Goal: Transaction & Acquisition: Book appointment/travel/reservation

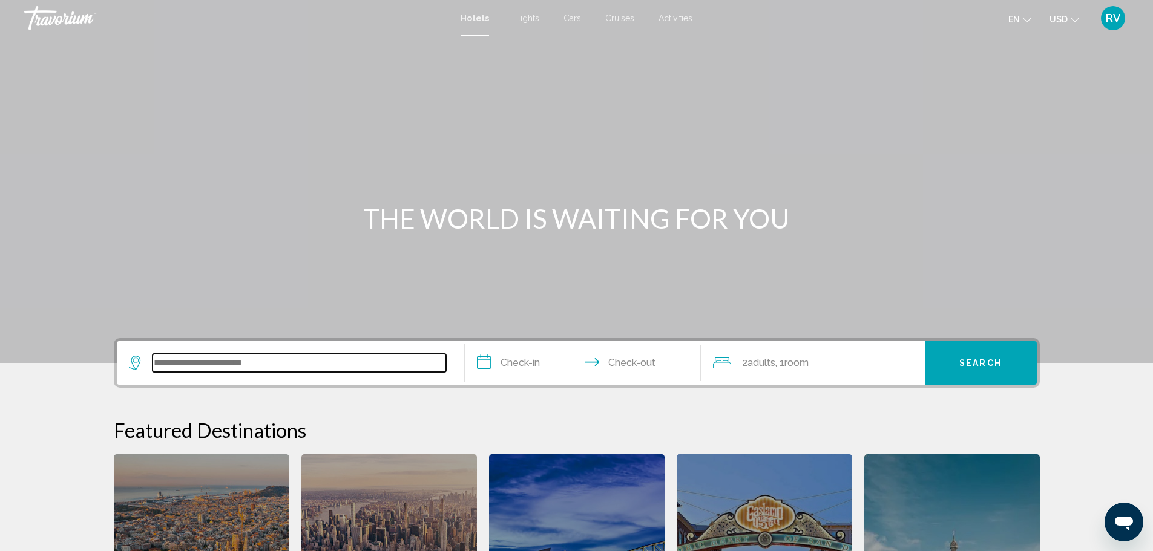
click at [191, 365] on input "Search widget" at bounding box center [298, 363] width 293 height 18
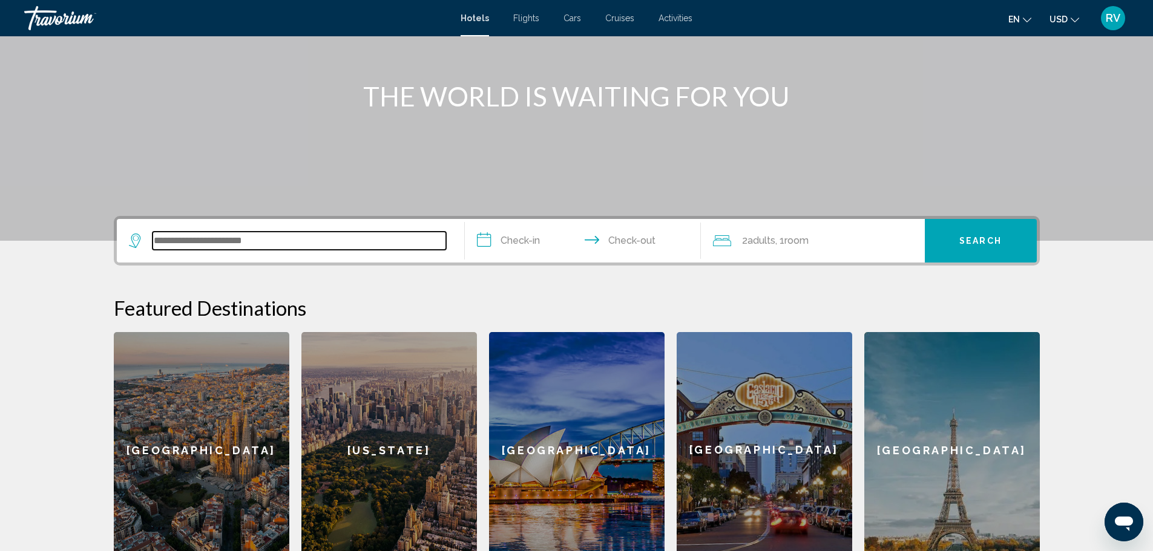
scroll to position [76, 0]
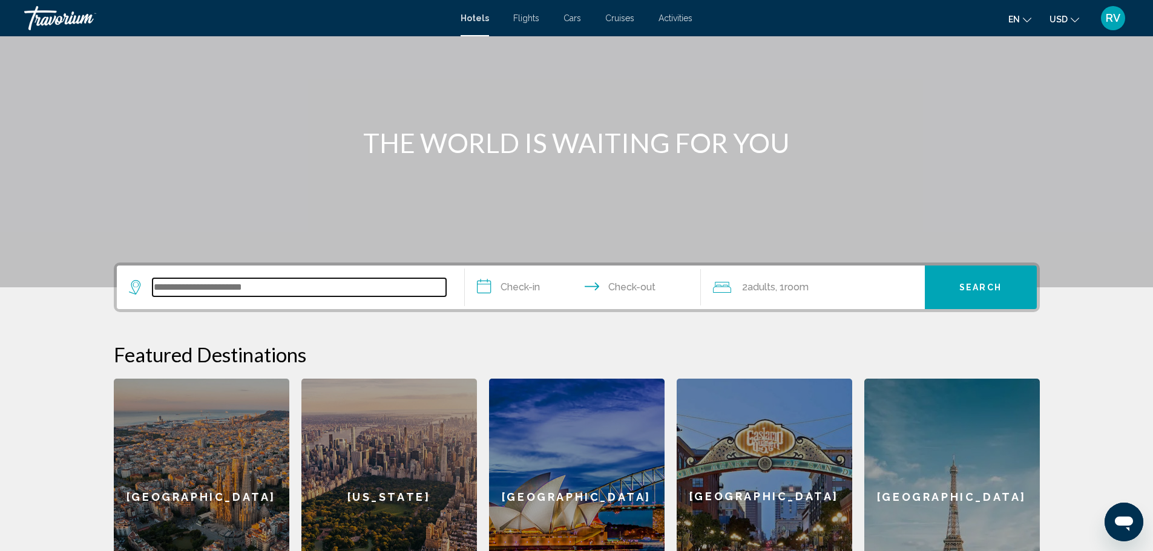
click at [177, 288] on input "Search widget" at bounding box center [298, 287] width 293 height 18
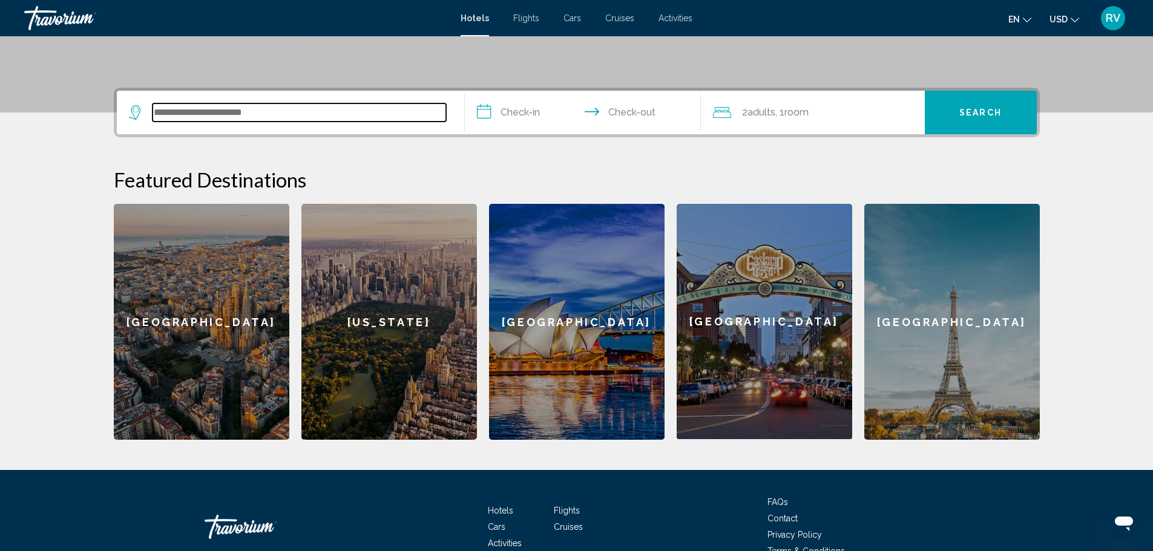
scroll to position [299, 0]
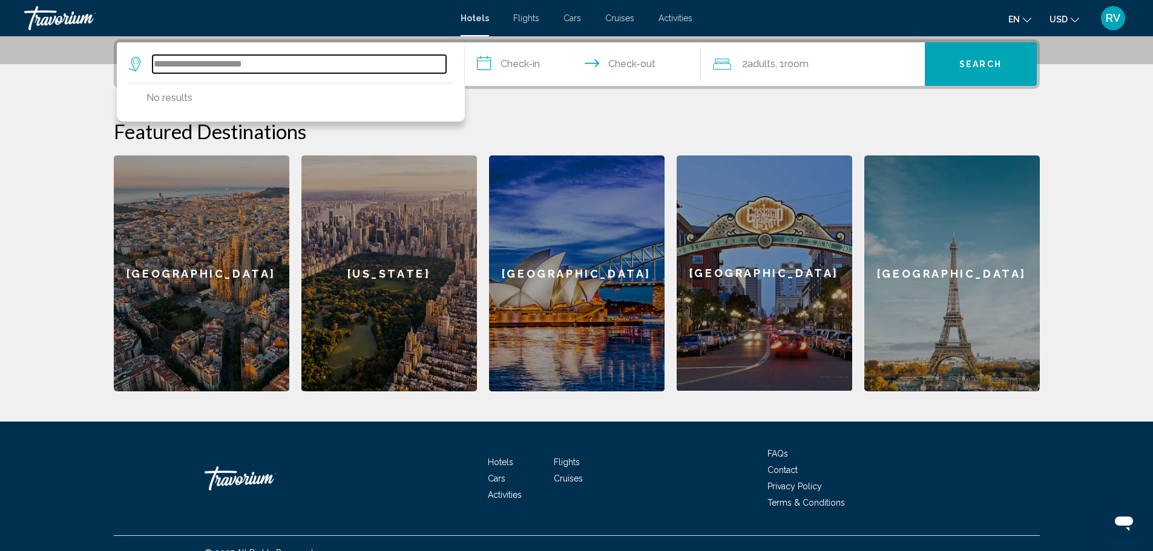
drag, startPoint x: 262, startPoint y: 65, endPoint x: 248, endPoint y: 56, distance: 17.0
click at [262, 64] on input "**********" at bounding box center [298, 64] width 293 height 18
type input "*"
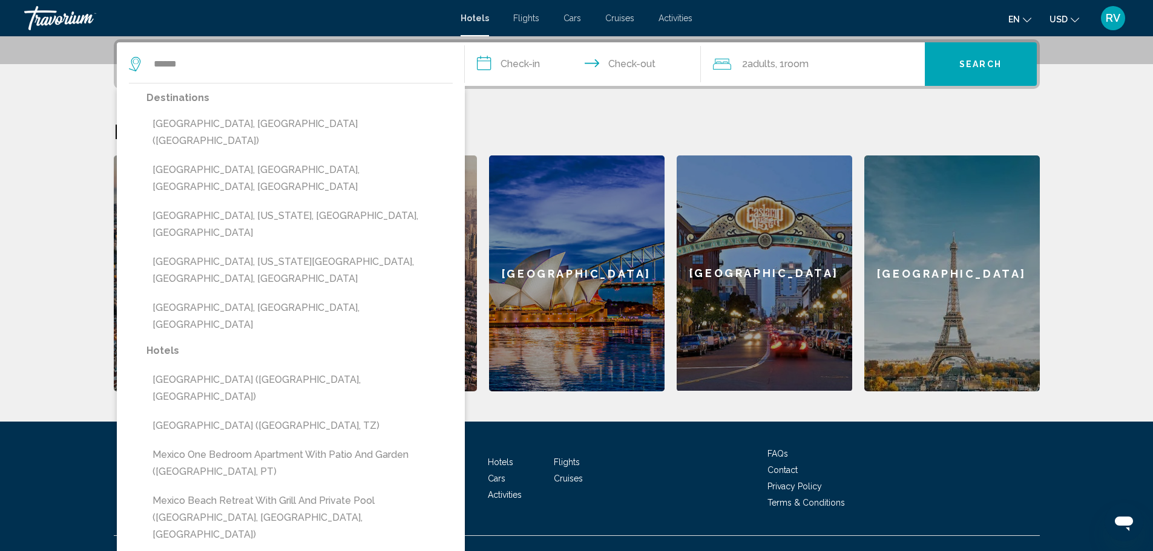
click at [231, 123] on button "[GEOGRAPHIC_DATA], [GEOGRAPHIC_DATA] ([GEOGRAPHIC_DATA])" at bounding box center [299, 133] width 306 height 40
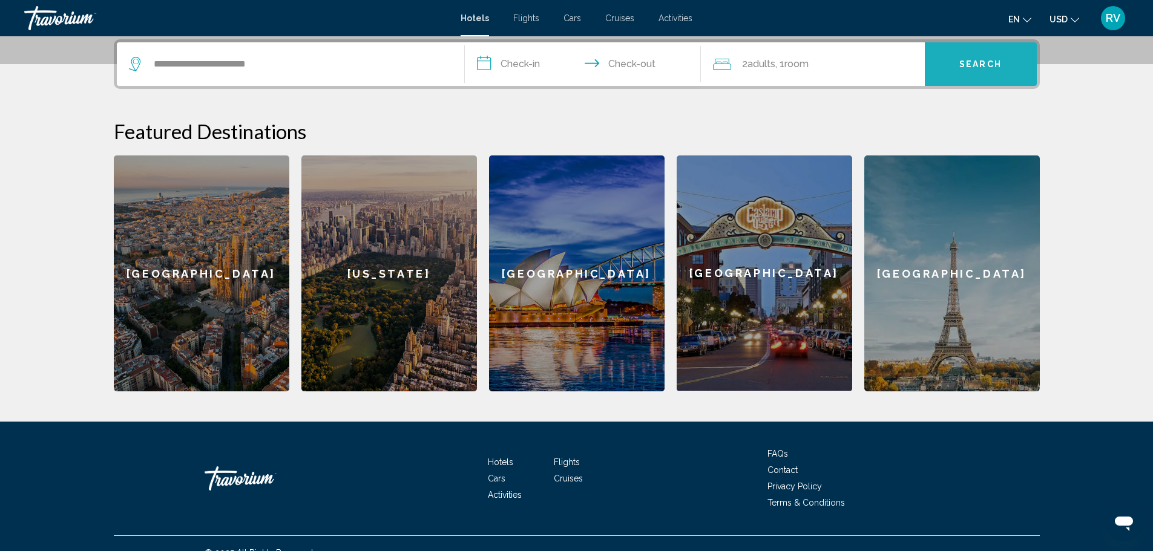
click at [962, 64] on span "Search" at bounding box center [980, 65] width 42 height 10
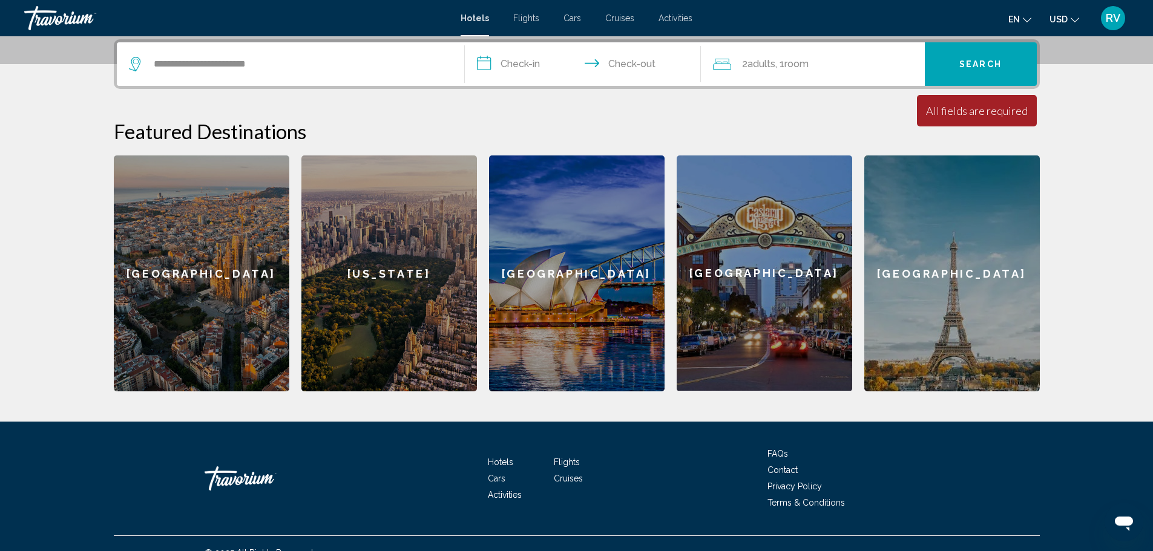
click at [761, 67] on span "Adults" at bounding box center [761, 63] width 28 height 11
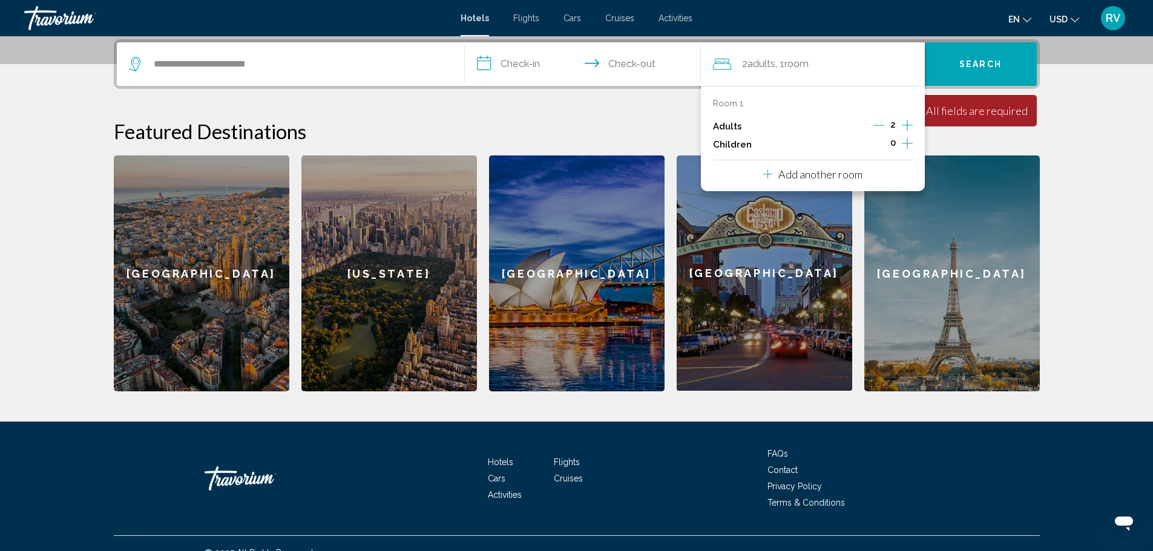
click at [729, 127] on p "Adults" at bounding box center [727, 127] width 29 height 10
click at [623, 125] on h2 "Featured Destinations" at bounding box center [577, 131] width 926 height 24
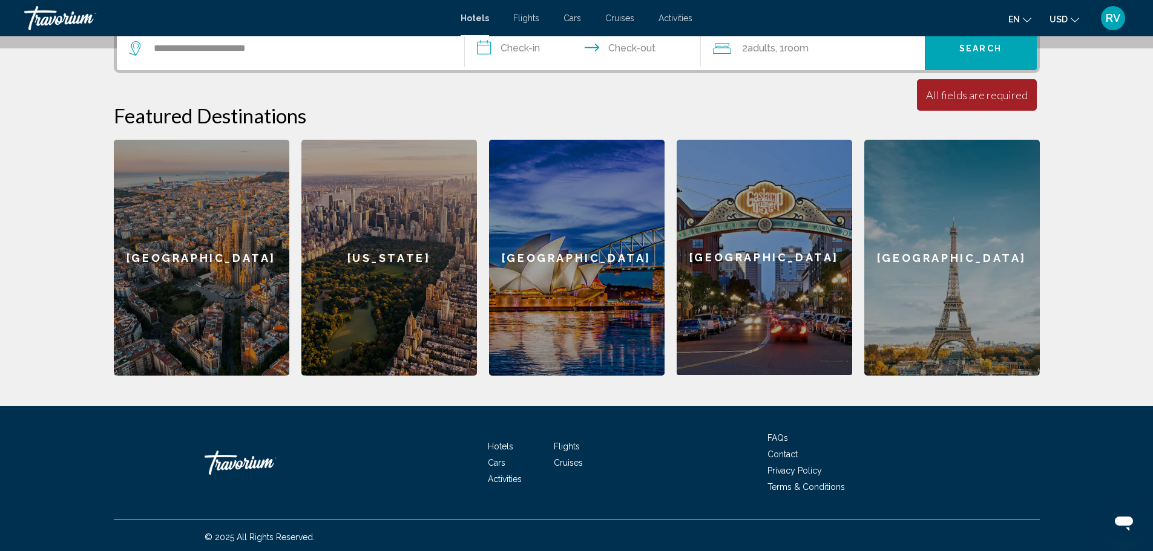
scroll to position [318, 0]
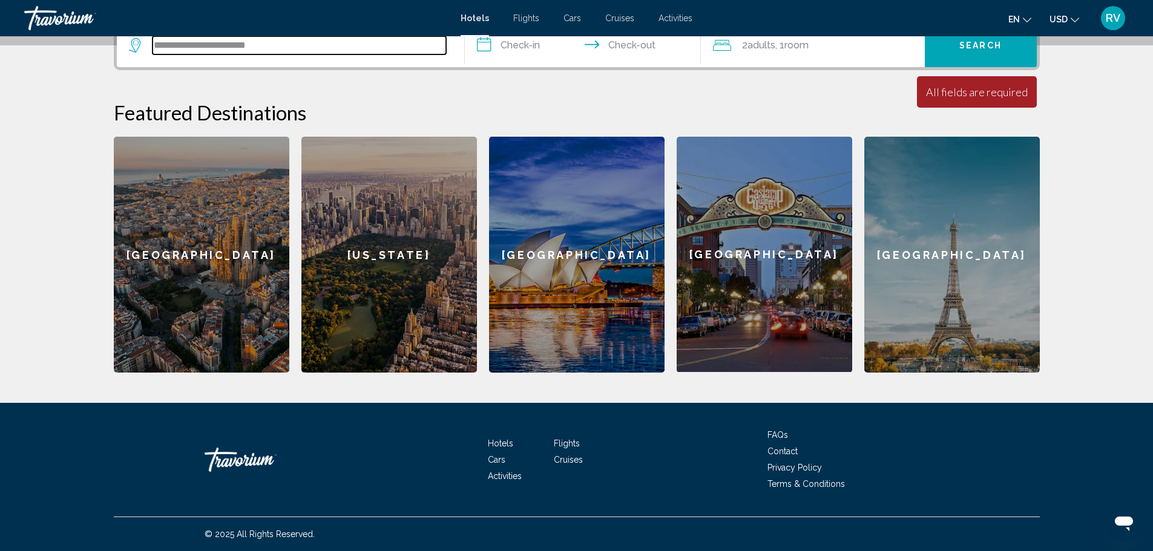
click at [272, 50] on input "**********" at bounding box center [298, 45] width 293 height 18
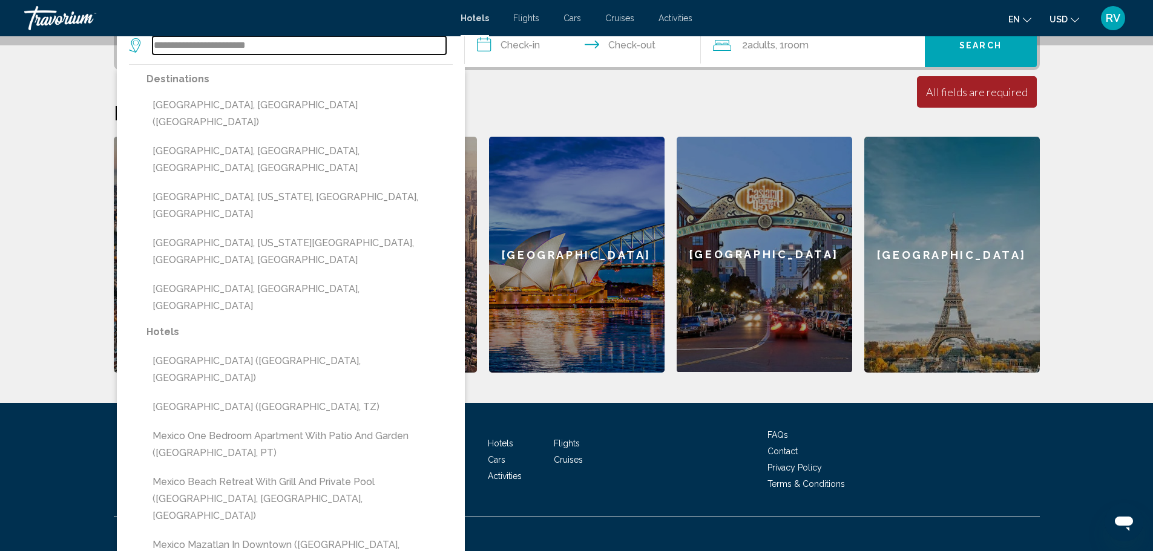
scroll to position [299, 0]
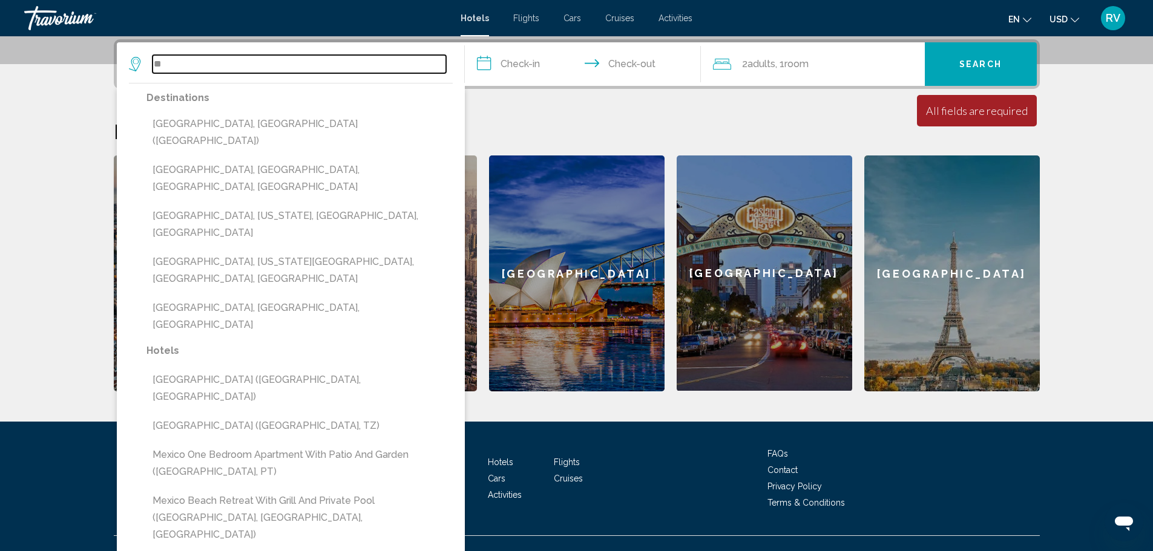
type input "*"
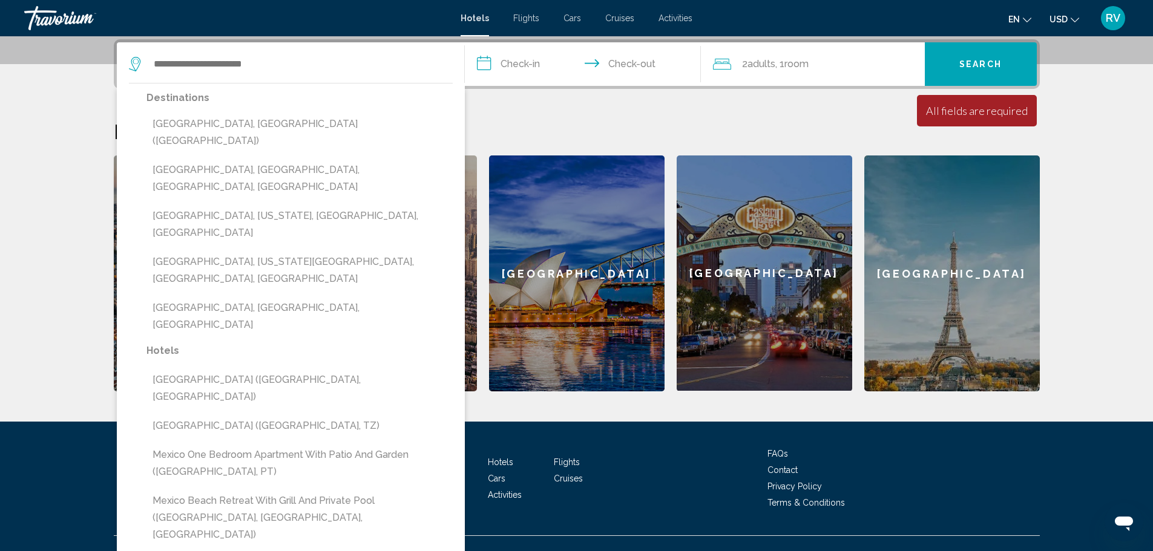
click at [560, 120] on h2 "Featured Destinations" at bounding box center [577, 131] width 926 height 24
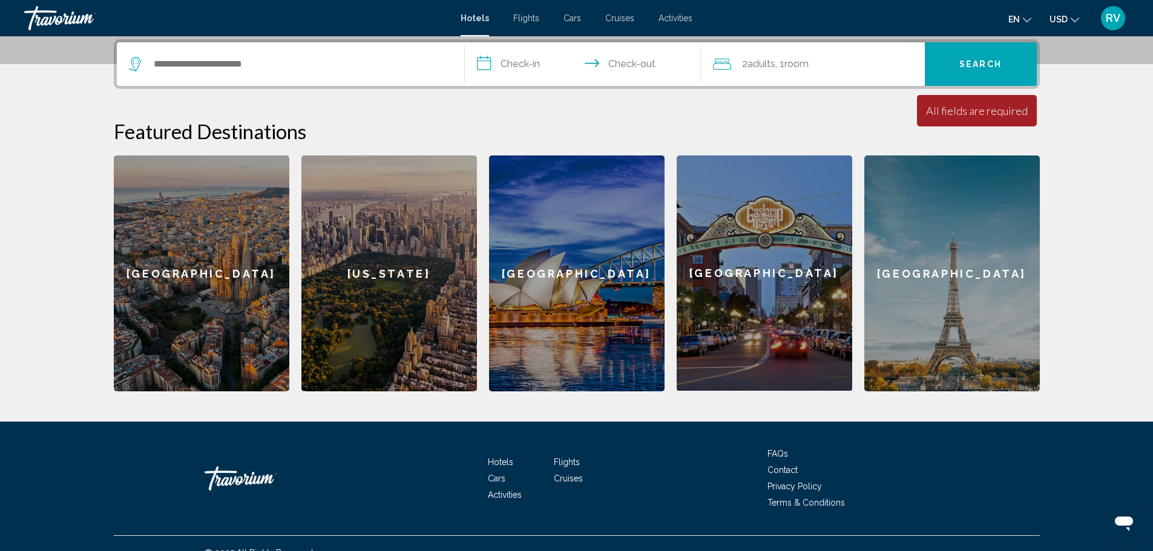
click at [988, 116] on div "All fields are required" at bounding box center [977, 110] width 102 height 13
click at [374, 288] on div "[US_STATE]" at bounding box center [388, 274] width 175 height 236
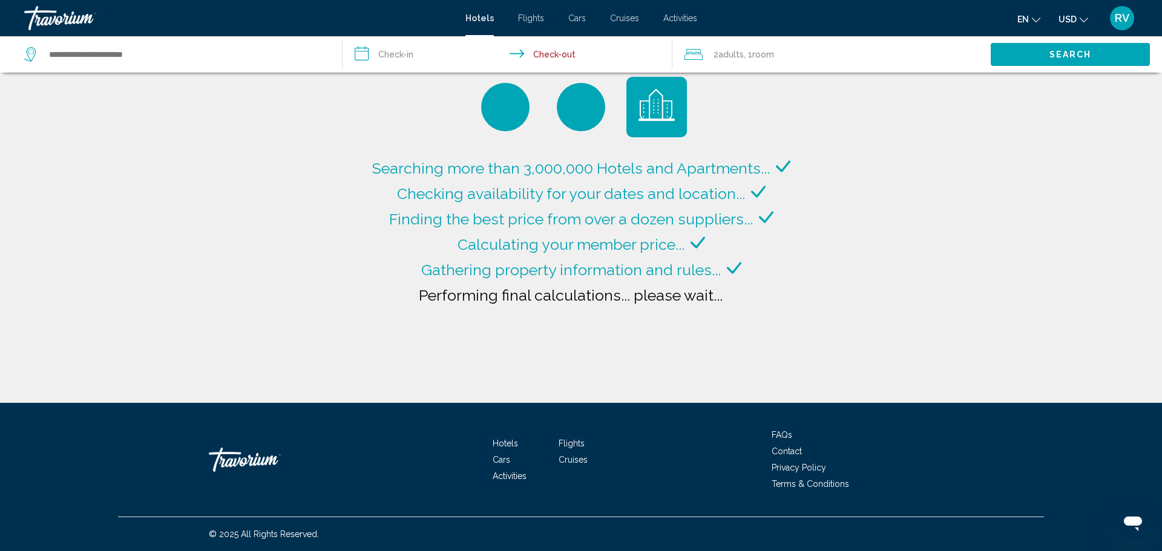
type input "**********"
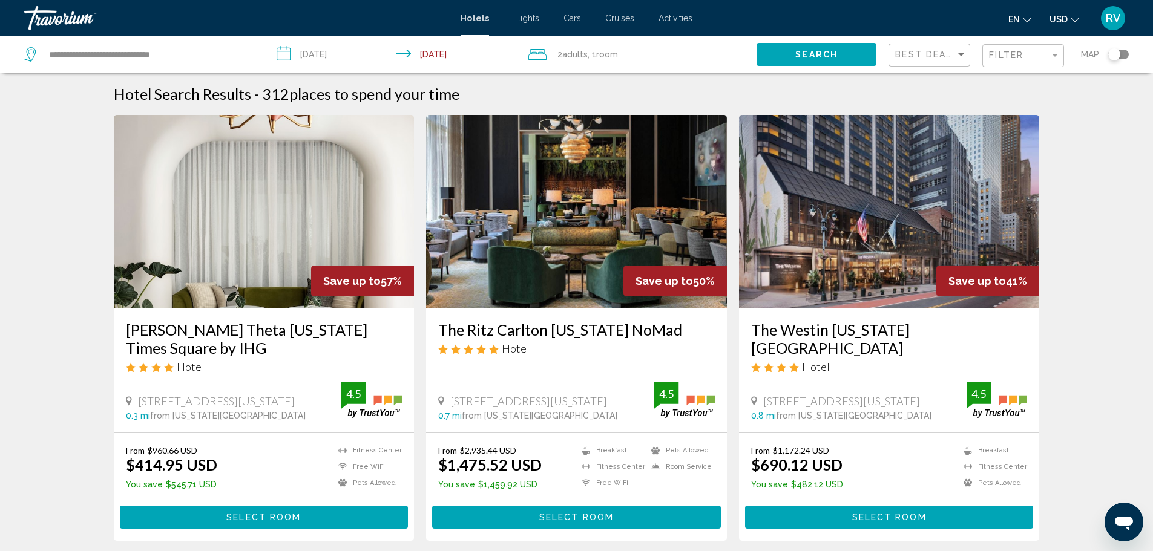
click at [1111, 18] on span "RV" at bounding box center [1113, 18] width 15 height 12
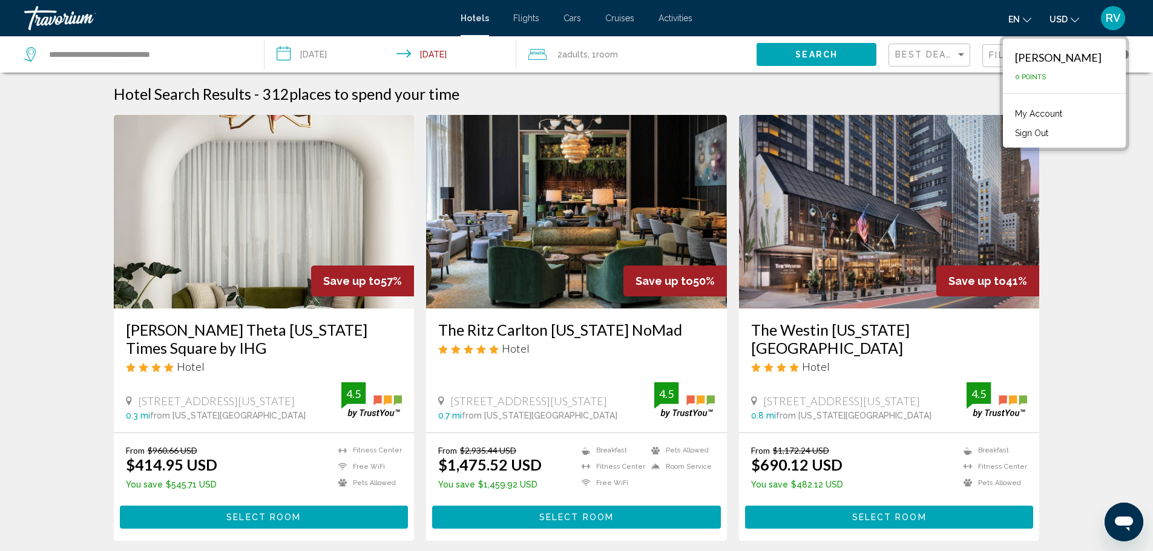
click at [1068, 115] on link "My Account" at bounding box center [1038, 114] width 59 height 16
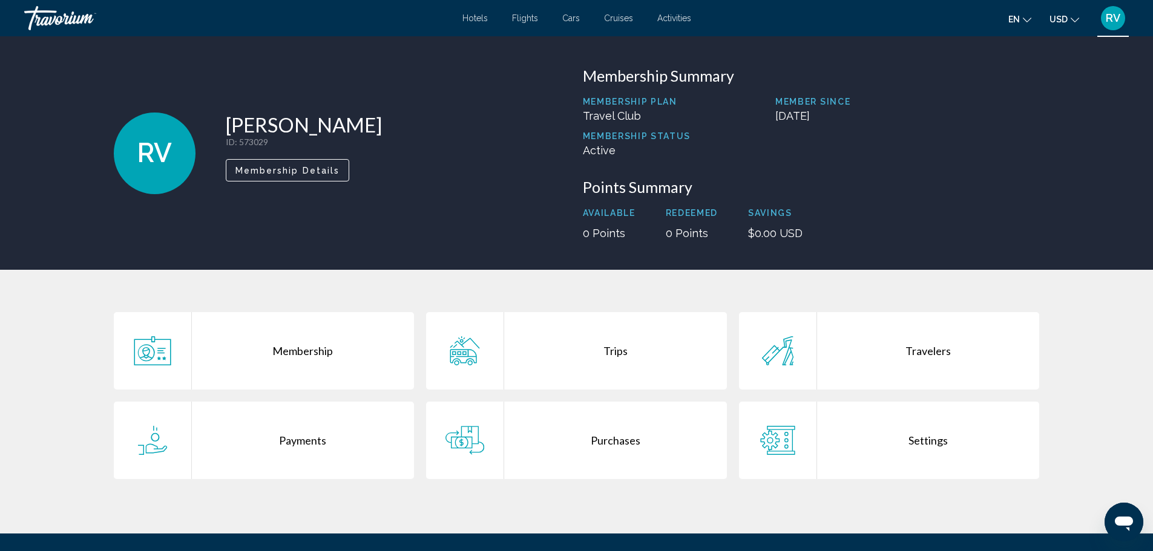
click at [318, 361] on div "Membership" at bounding box center [303, 350] width 223 height 77
click at [604, 367] on div "Trips" at bounding box center [615, 350] width 223 height 77
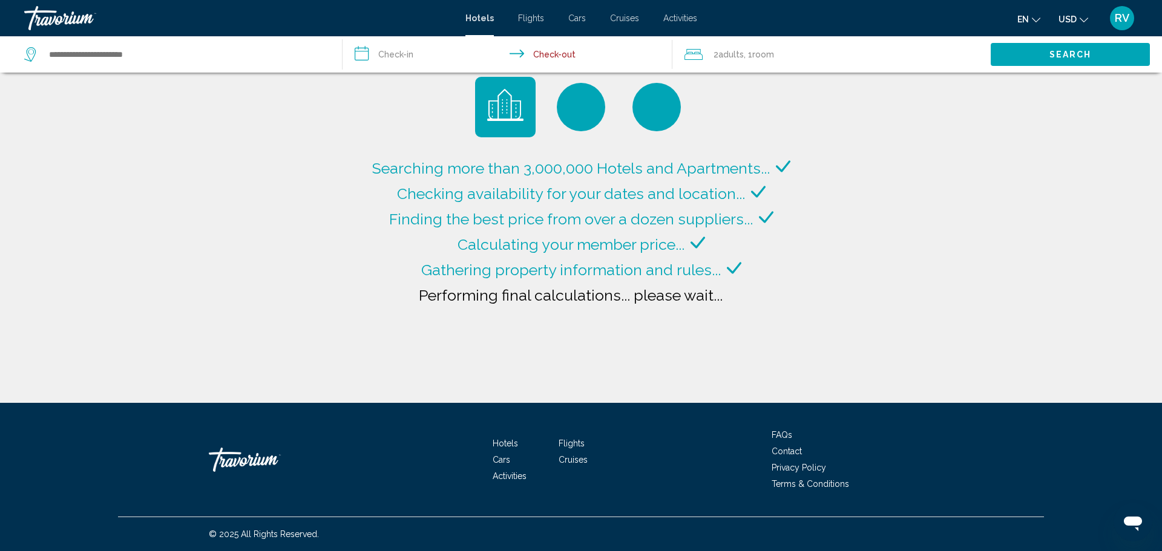
type input "**********"
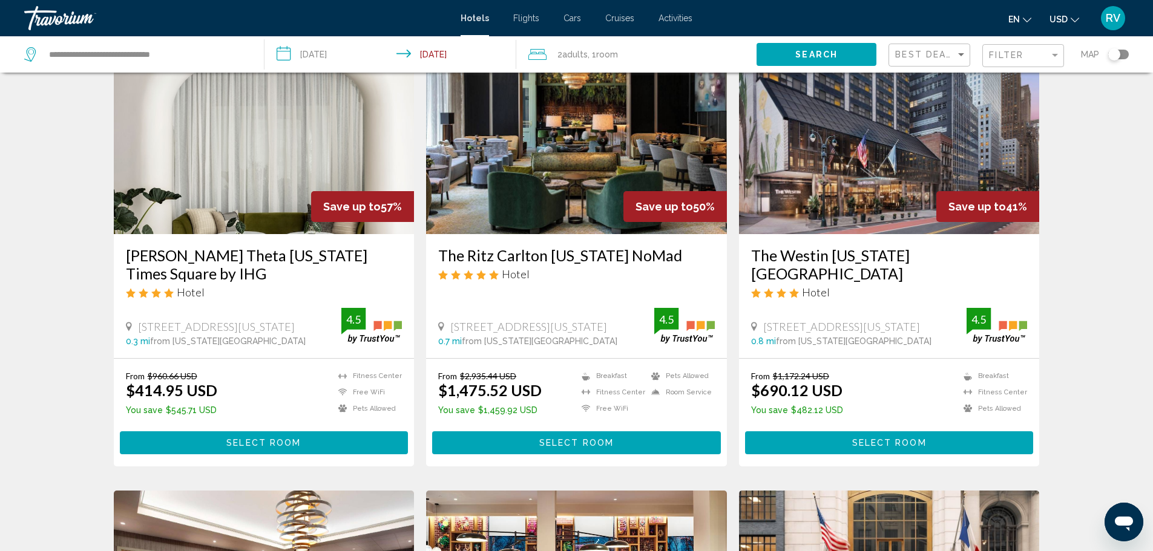
scroll to position [61, 0]
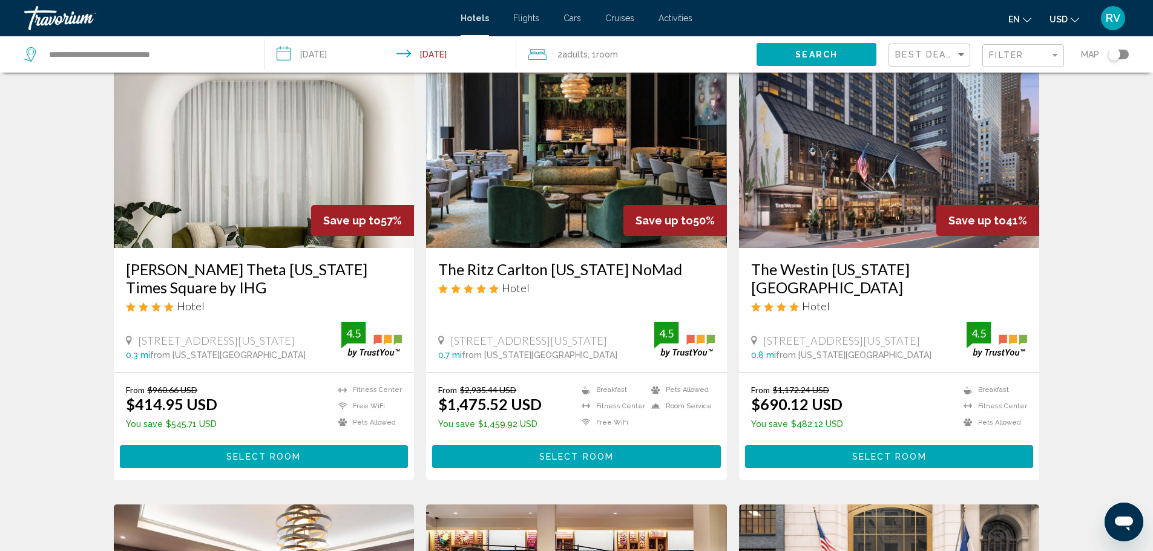
click at [324, 57] on input "**********" at bounding box center [392, 56] width 257 height 40
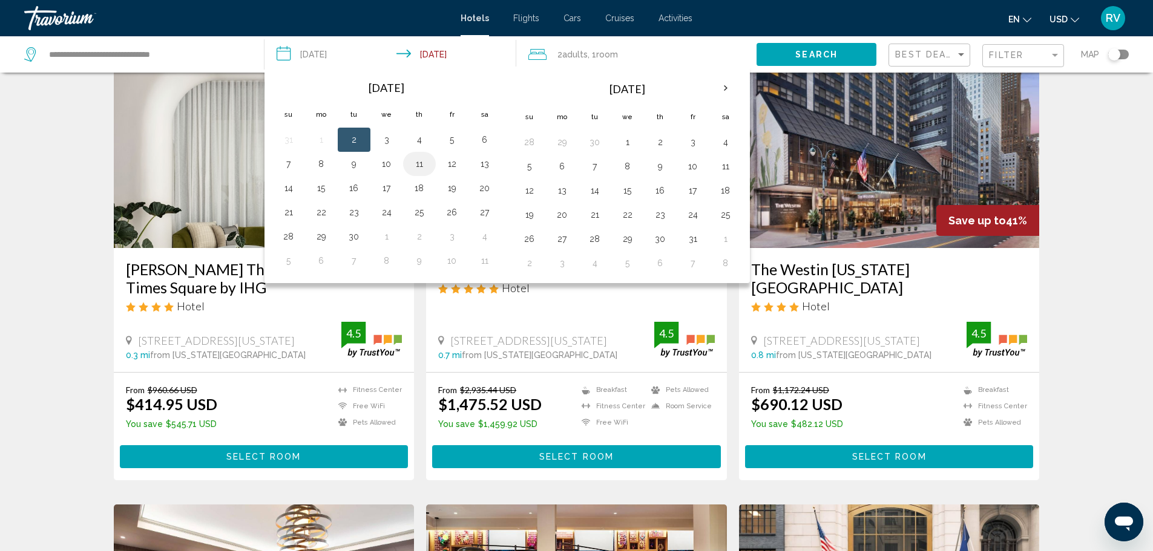
click at [417, 162] on button "11" at bounding box center [419, 164] width 19 height 17
click at [293, 190] on button "14" at bounding box center [288, 188] width 19 height 17
type input "**********"
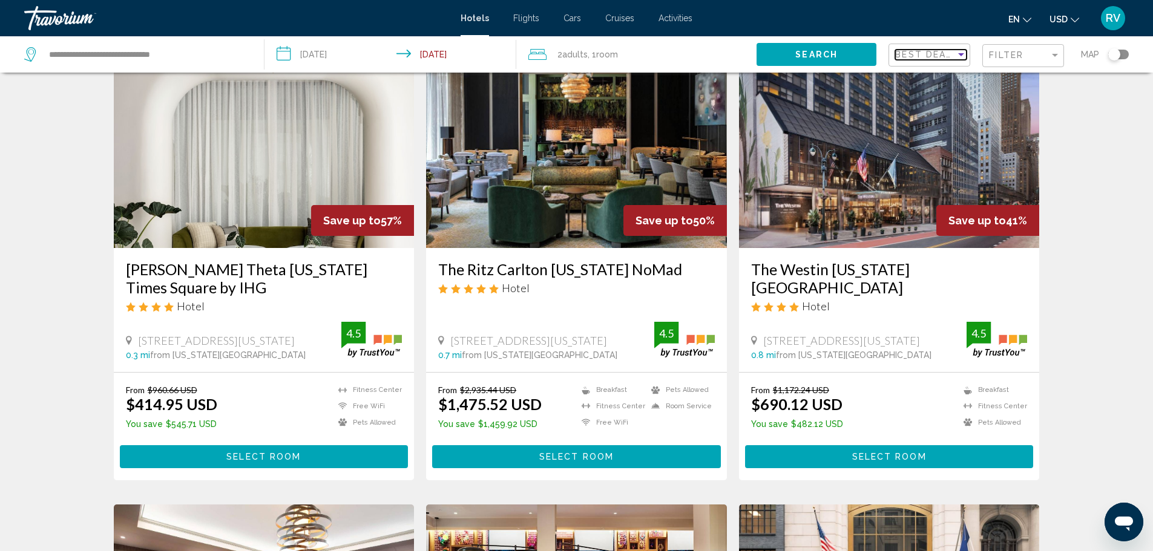
click at [965, 53] on div "Sort by" at bounding box center [960, 55] width 11 height 10
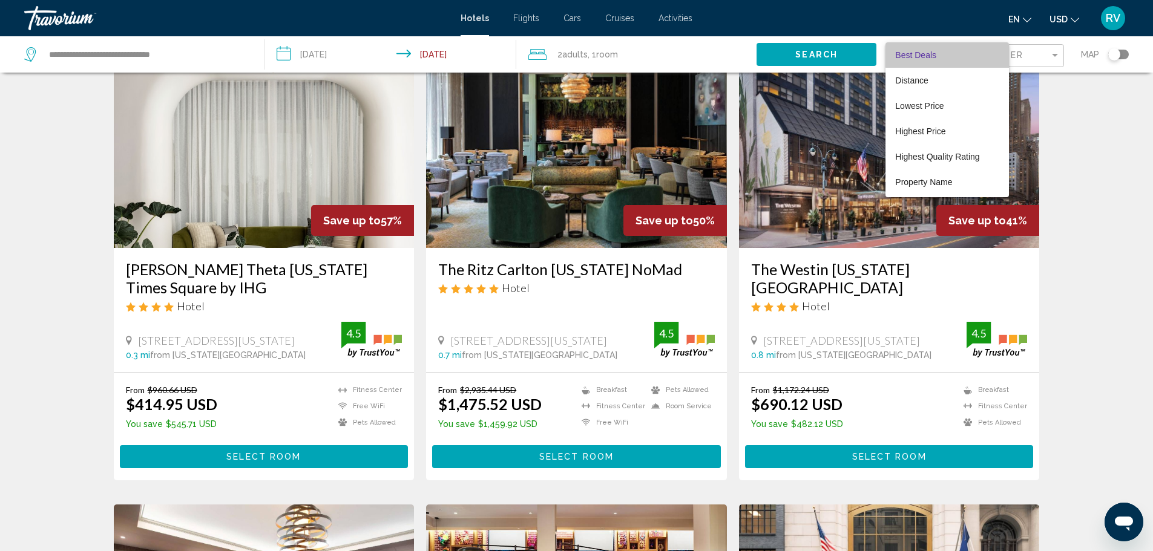
click at [965, 53] on span "Best Deals" at bounding box center [946, 54] width 103 height 25
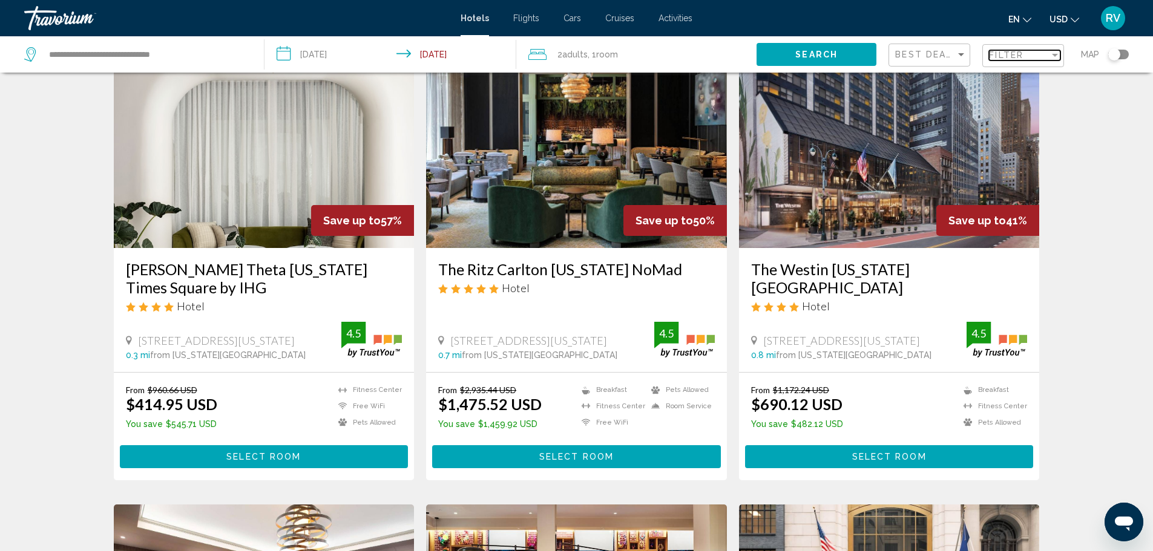
click at [1056, 56] on div "Filter" at bounding box center [1055, 55] width 6 height 3
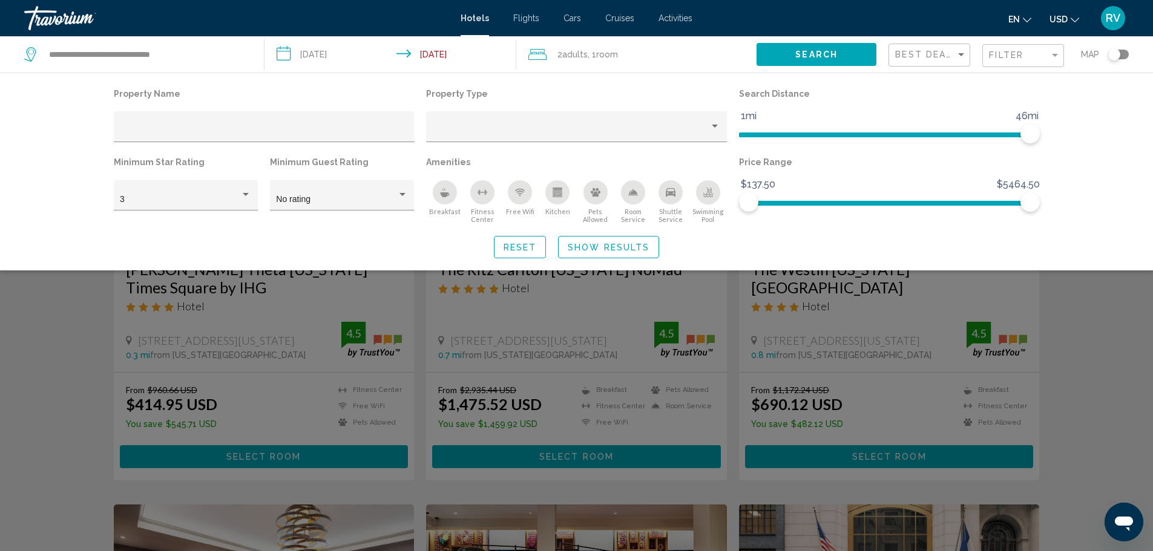
drag, startPoint x: 59, startPoint y: 200, endPoint x: 64, endPoint y: 195, distance: 6.9
click at [61, 197] on div "Property Name Property Type Search Distance 1mi 46mi 46mi Minimum Star Rating 3…" at bounding box center [576, 172] width 1153 height 198
